Goal: Task Accomplishment & Management: Manage account settings

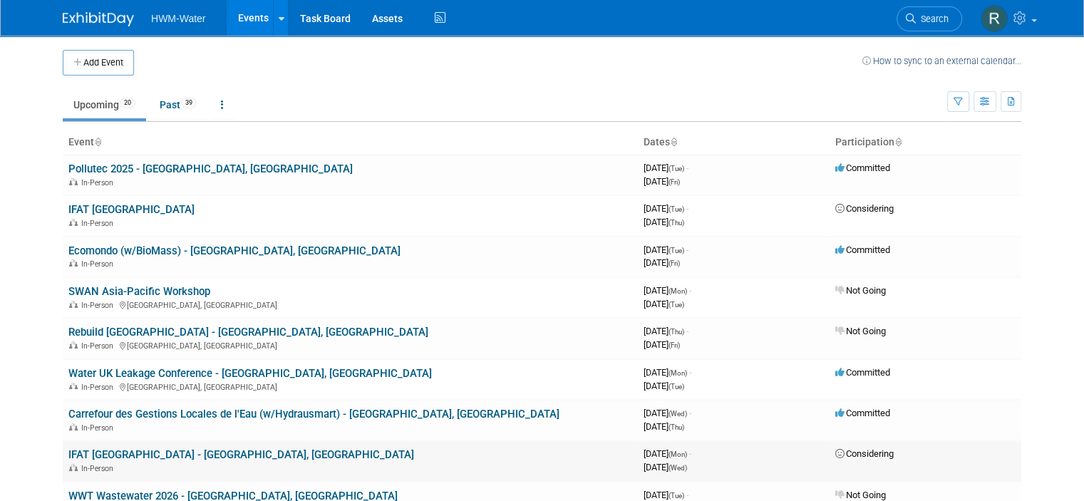
click at [93, 454] on link "IFAT [GEOGRAPHIC_DATA] - [GEOGRAPHIC_DATA], [GEOGRAPHIC_DATA]" at bounding box center [241, 454] width 346 height 13
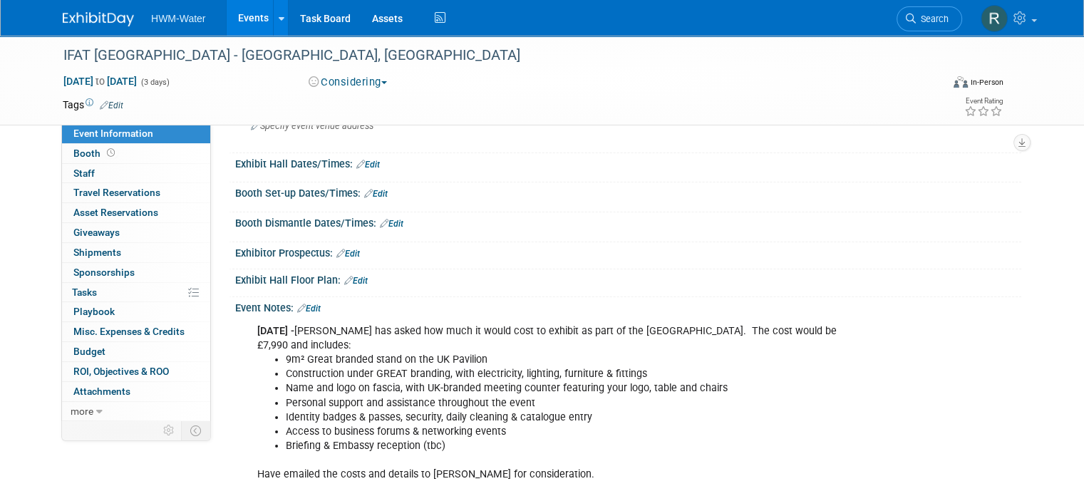
scroll to position [143, 0]
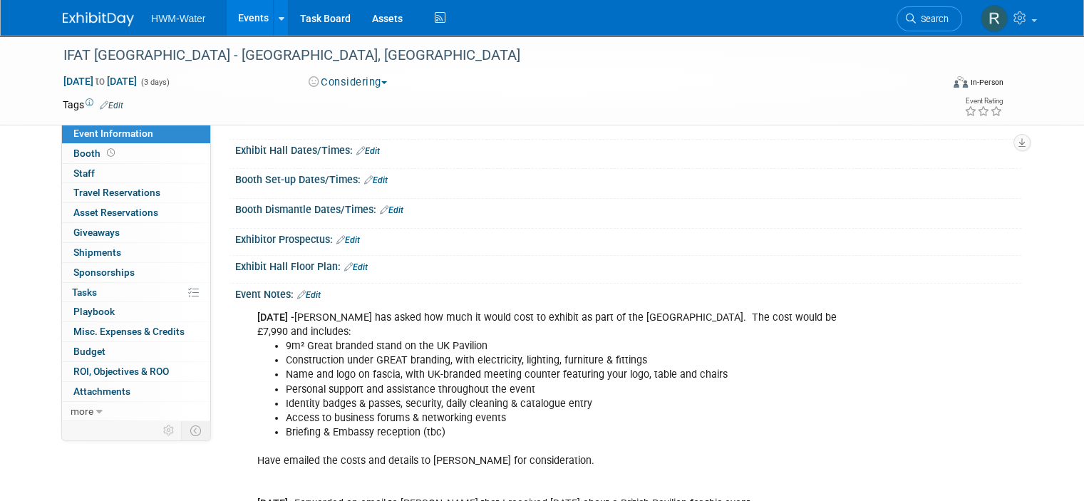
click at [308, 295] on link "Edit" at bounding box center [309, 295] width 24 height 10
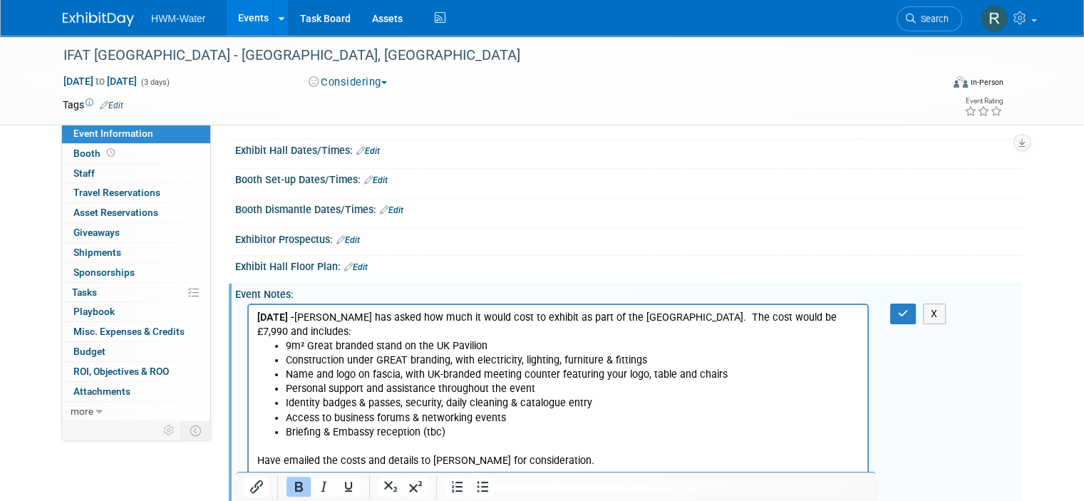
scroll to position [0, 0]
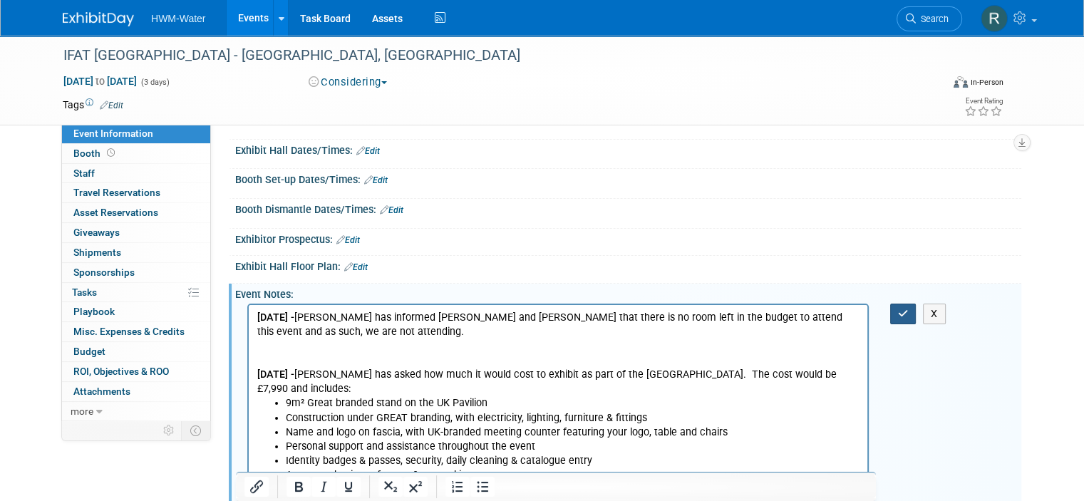
click at [907, 315] on icon "button" at bounding box center [903, 314] width 11 height 10
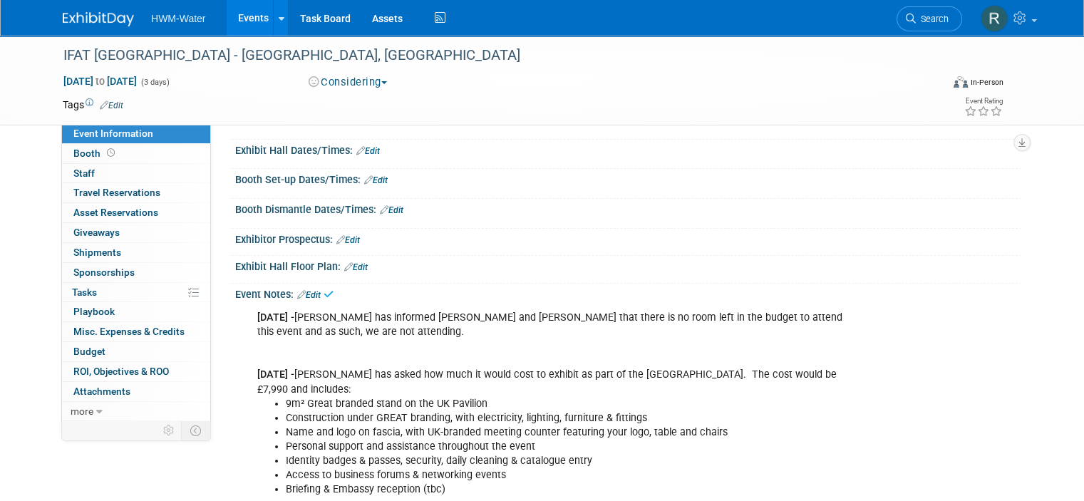
click at [382, 82] on span "button" at bounding box center [384, 82] width 6 height 3
click at [342, 139] on link "Not Going" at bounding box center [360, 145] width 113 height 20
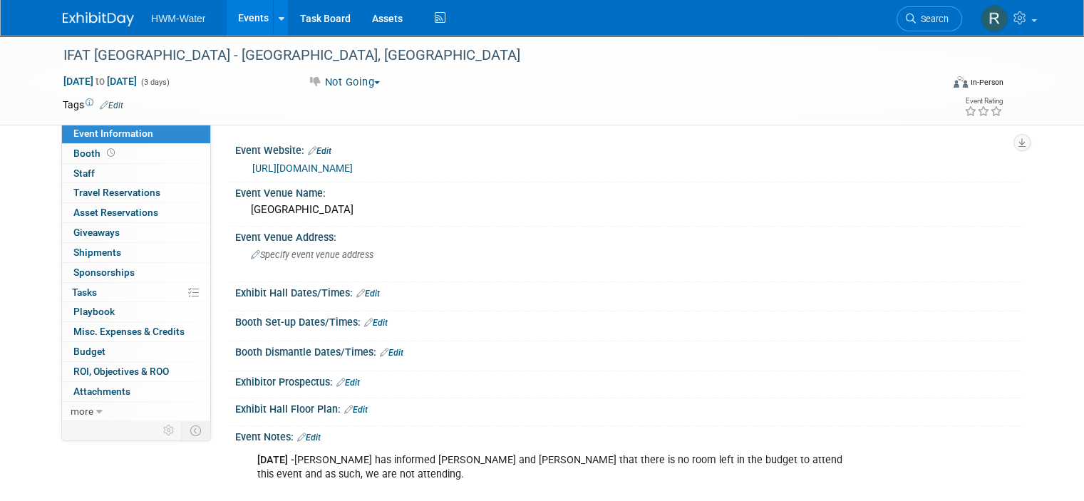
click at [80, 21] on img at bounding box center [98, 19] width 71 height 14
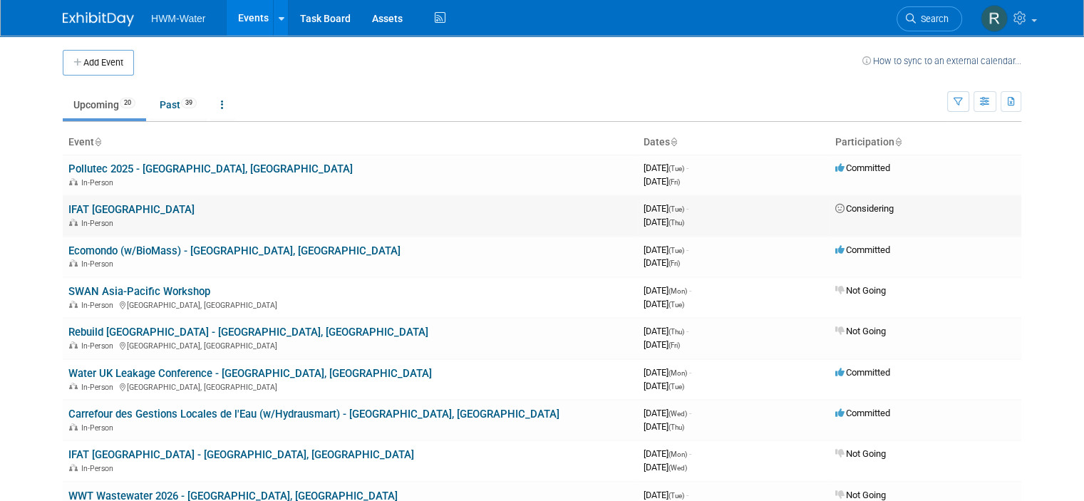
click at [93, 202] on td "IFAT India In-Person" at bounding box center [350, 215] width 575 height 41
click at [87, 210] on link "IFAT [GEOGRAPHIC_DATA]" at bounding box center [131, 209] width 126 height 13
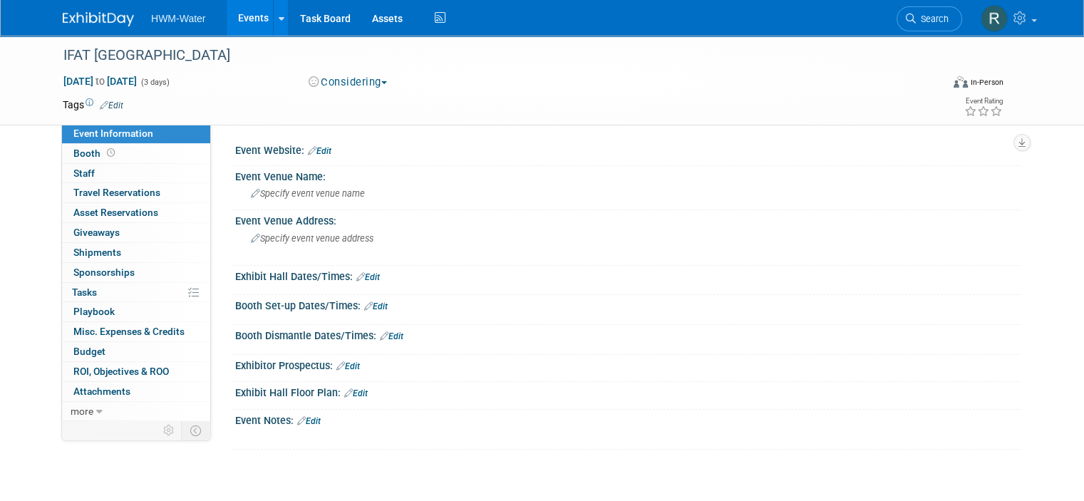
click at [306, 423] on link "Edit" at bounding box center [309, 421] width 24 height 10
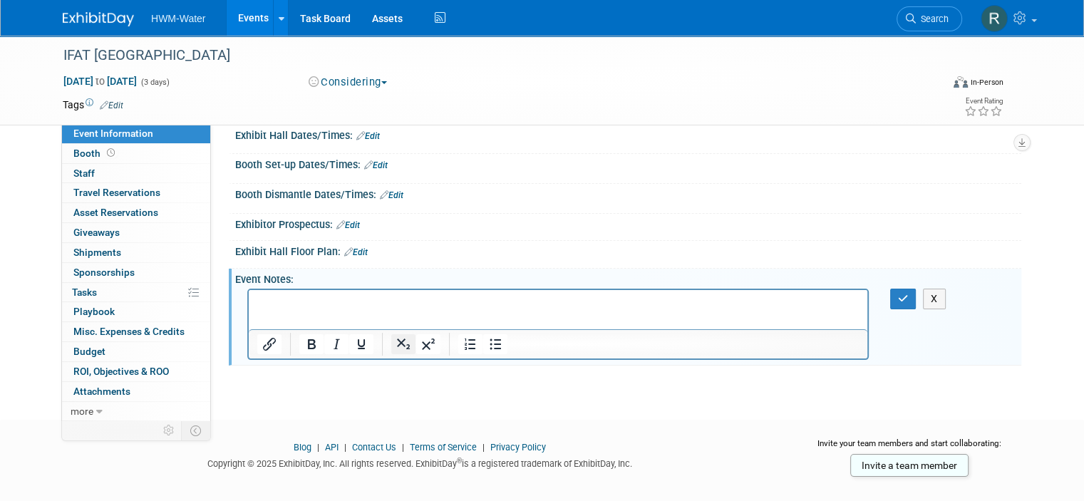
scroll to position [157, 0]
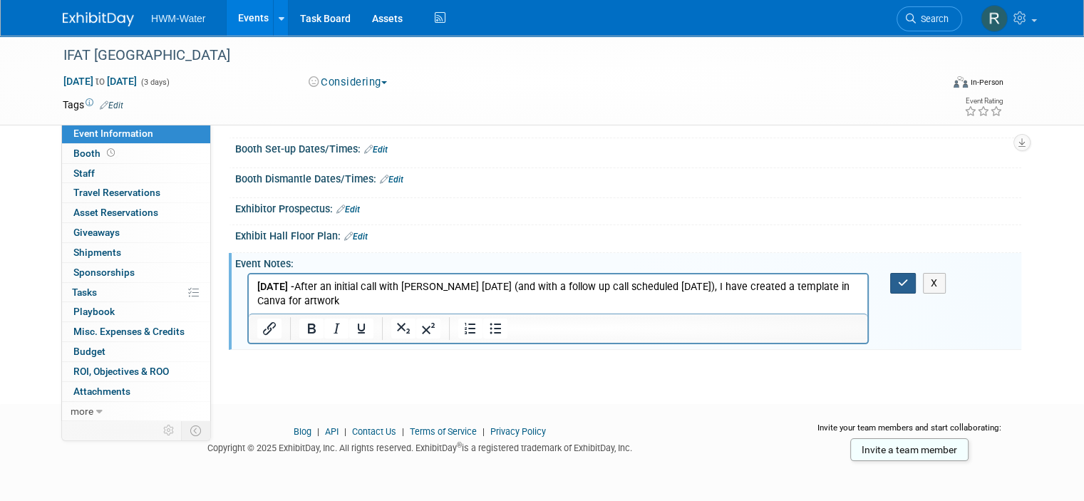
click at [907, 279] on icon "button" at bounding box center [903, 283] width 11 height 10
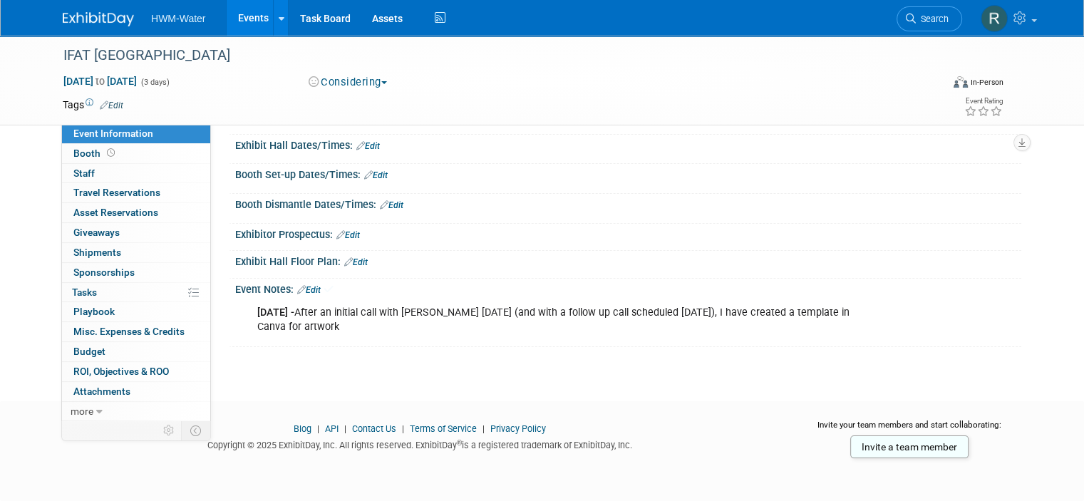
scroll to position [128, 0]
